Goal: Task Accomplishment & Management: Check status

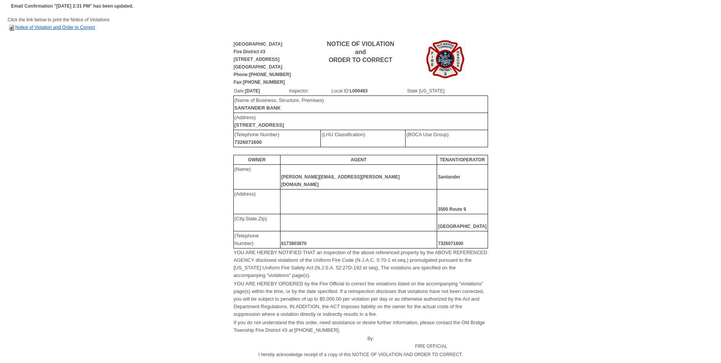
click at [87, 29] on link "Notice of Violation and Order to Correct" at bounding box center [51, 27] width 87 height 5
click at [82, 25] on link "Notice of Violation and Order to Correct" at bounding box center [51, 27] width 87 height 5
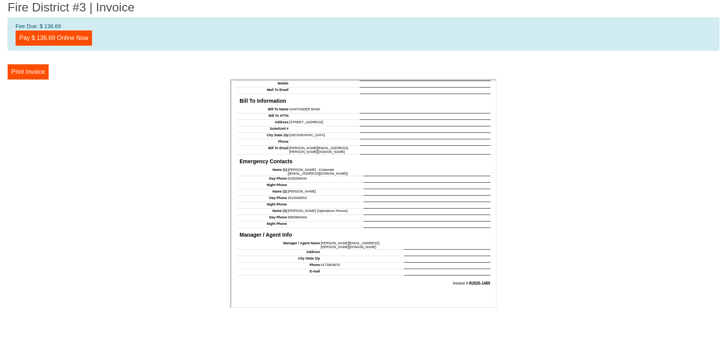
scroll to position [625, 0]
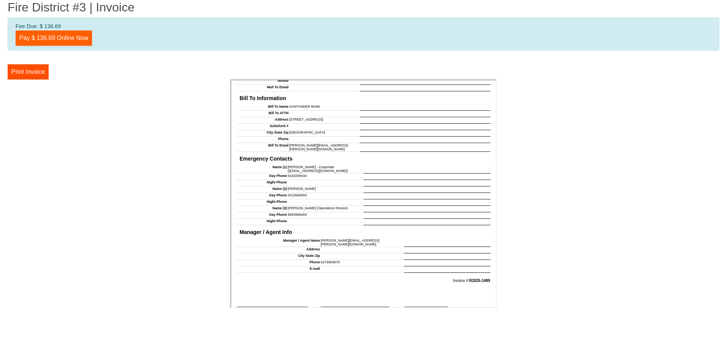
click at [60, 38] on link "Pay $ 136.69 Online Now" at bounding box center [54, 37] width 76 height 15
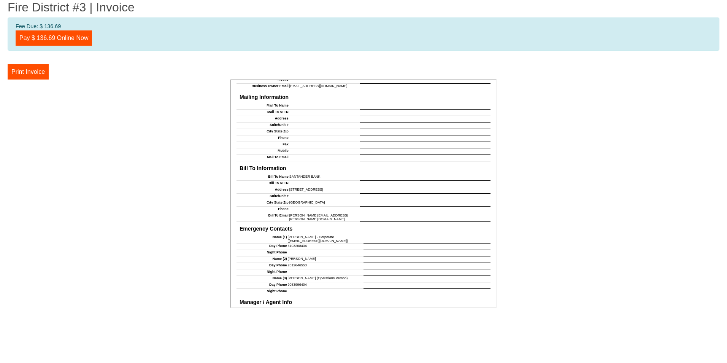
scroll to position [549, 0]
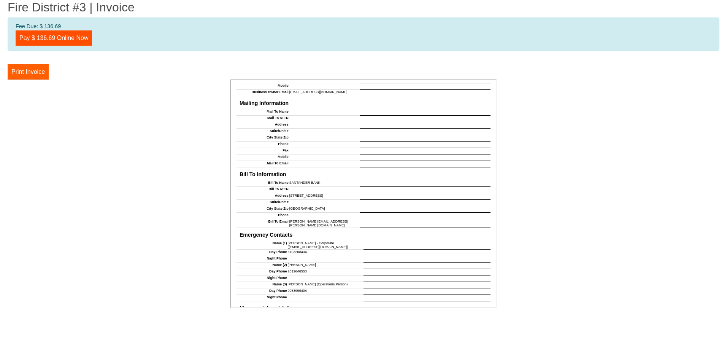
click at [37, 70] on button "Print Invoice" at bounding box center [28, 71] width 41 height 15
